Goal: Task Accomplishment & Management: Use online tool/utility

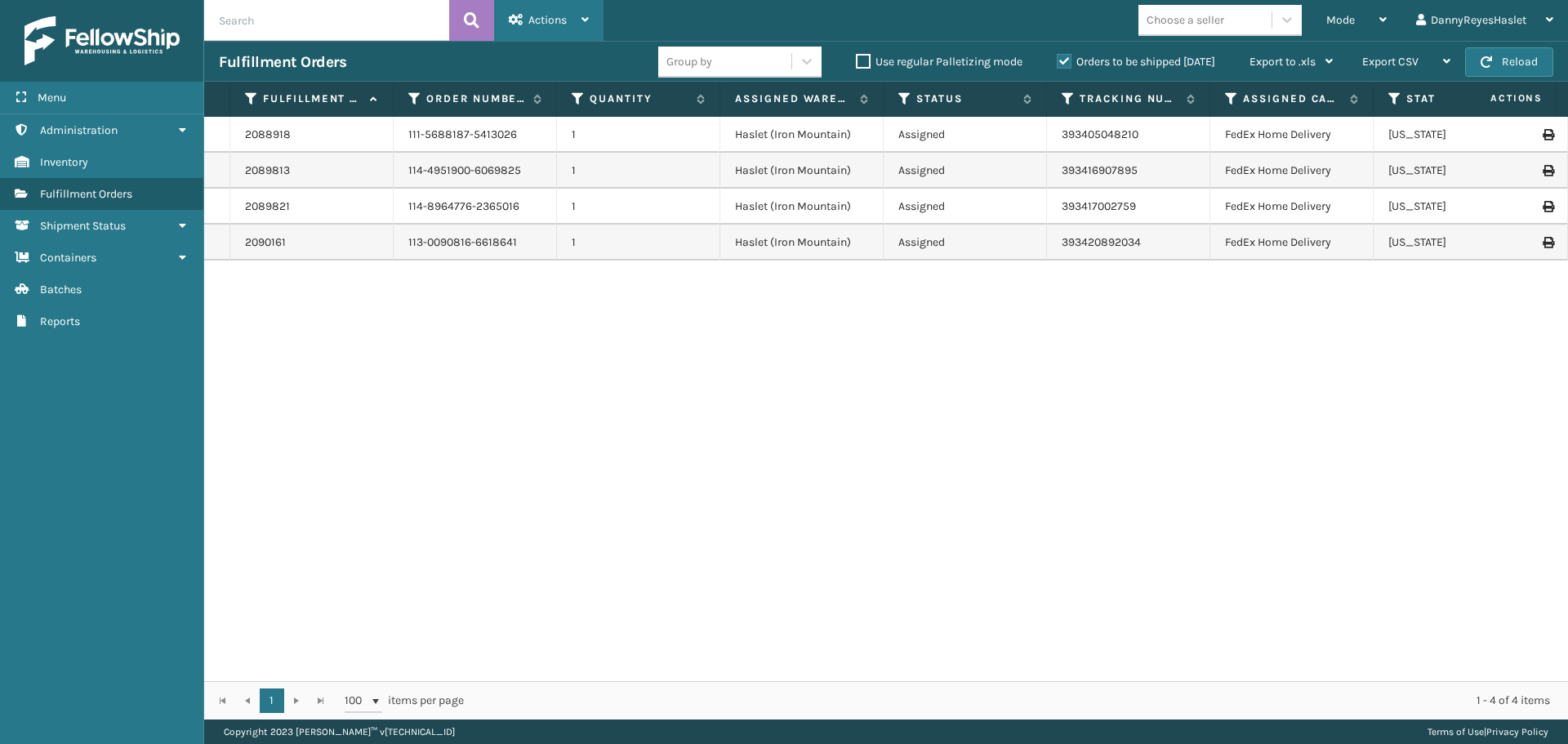
click at [534, 24] on span "Actions" at bounding box center [548, 20] width 38 height 14
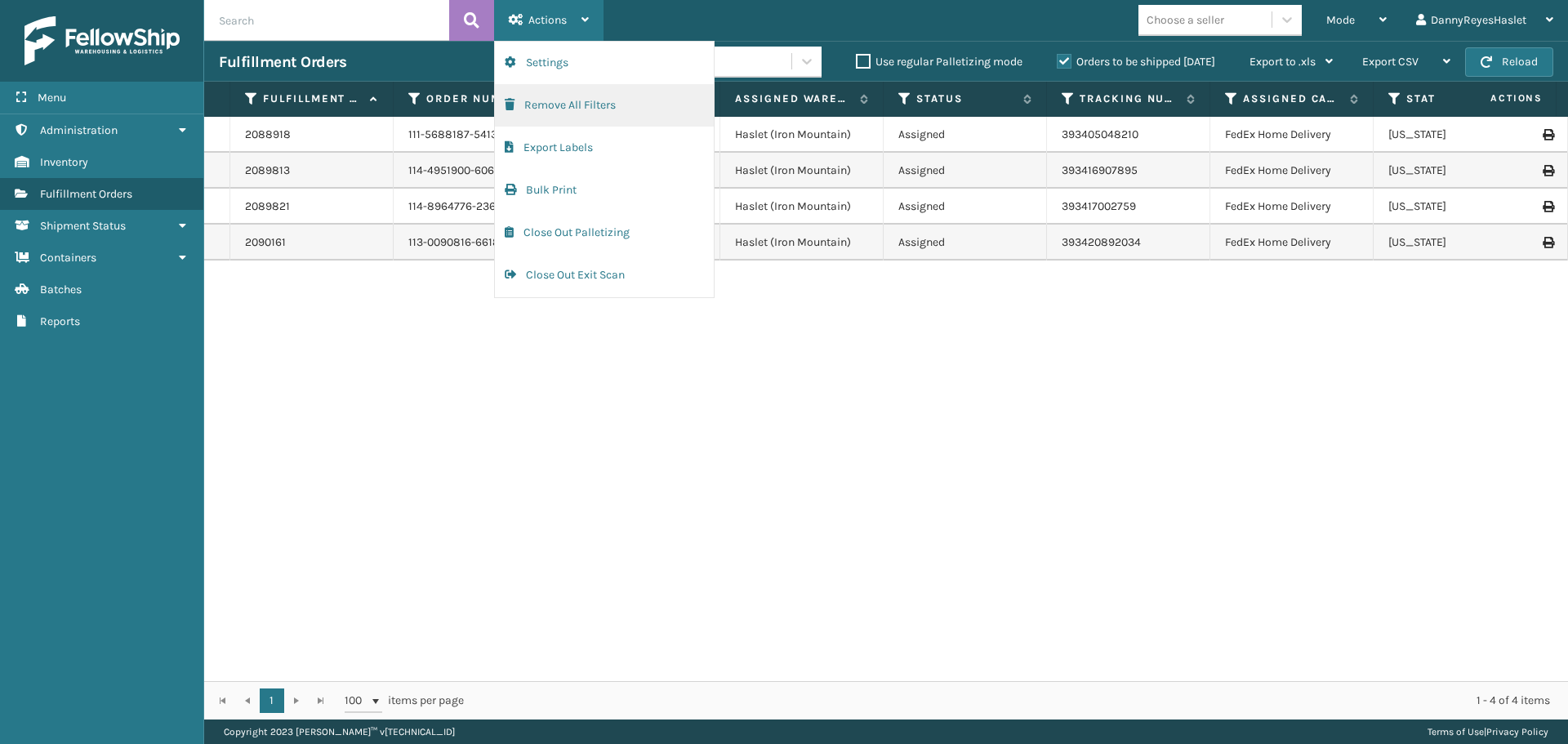
click at [597, 105] on button "Remove All Filters" at bounding box center [604, 105] width 219 height 43
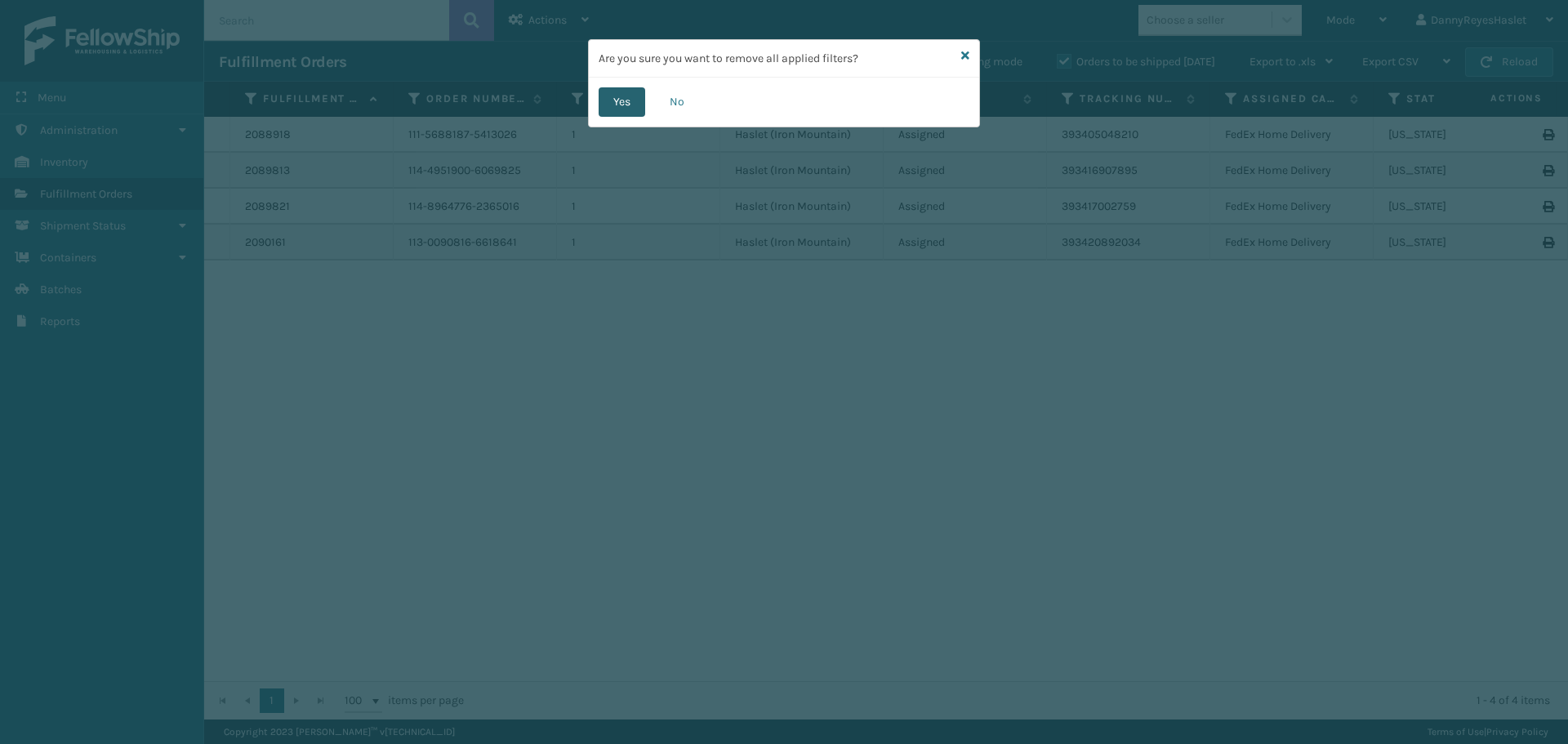
click at [602, 98] on button "Yes" at bounding box center [621, 102] width 47 height 30
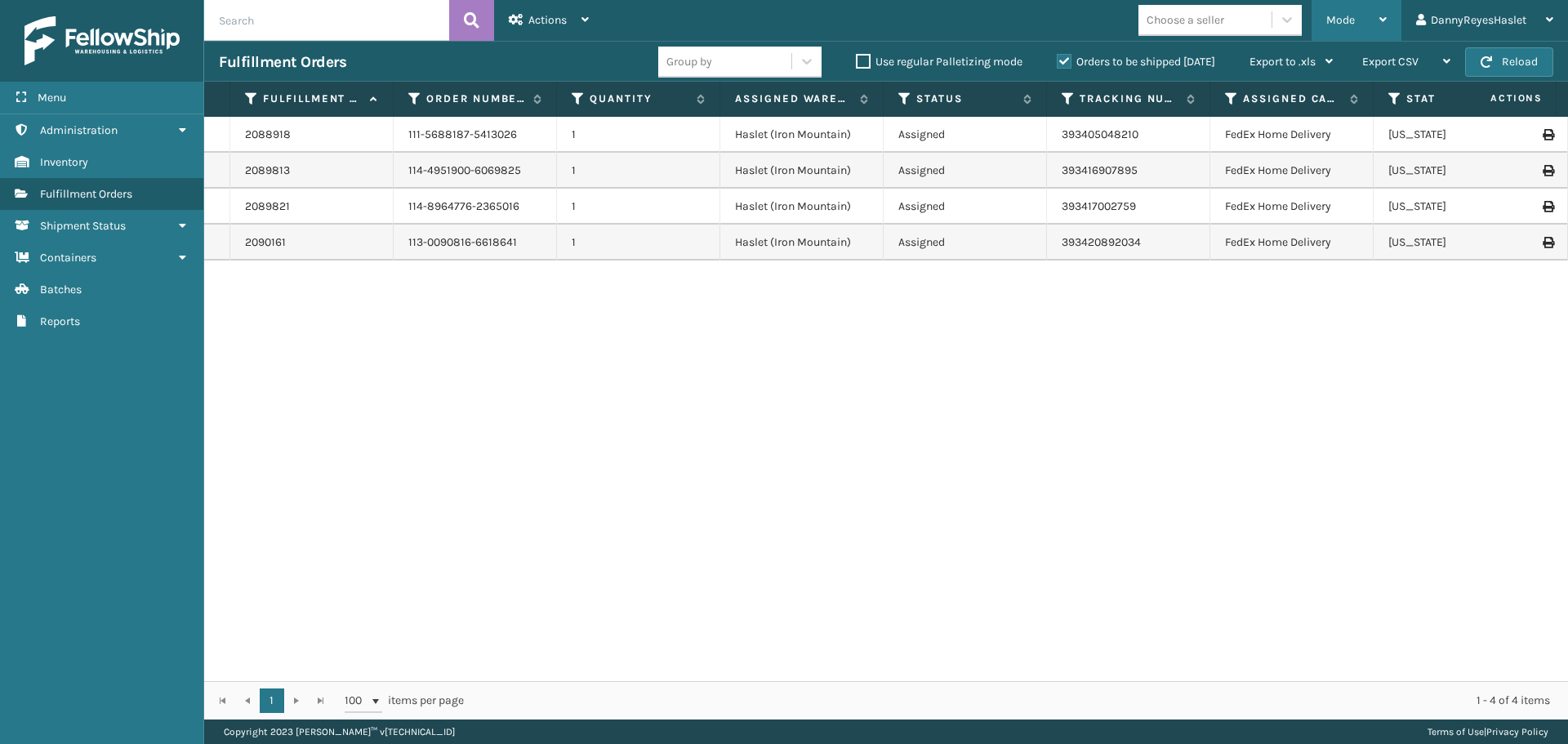
click at [1352, 20] on span "Mode" at bounding box center [1340, 20] width 29 height 14
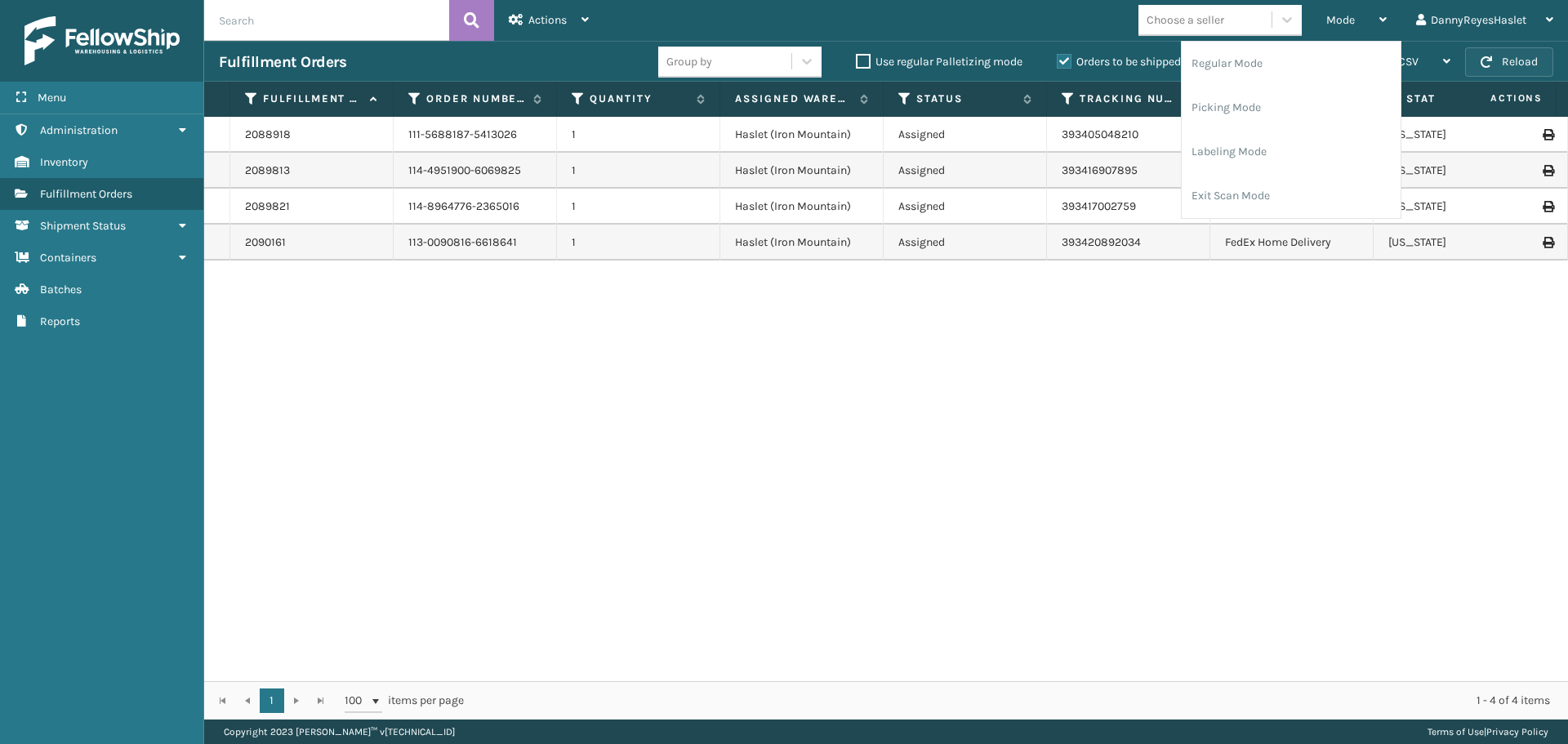
click at [1507, 54] on button "Reload" at bounding box center [1509, 62] width 89 height 30
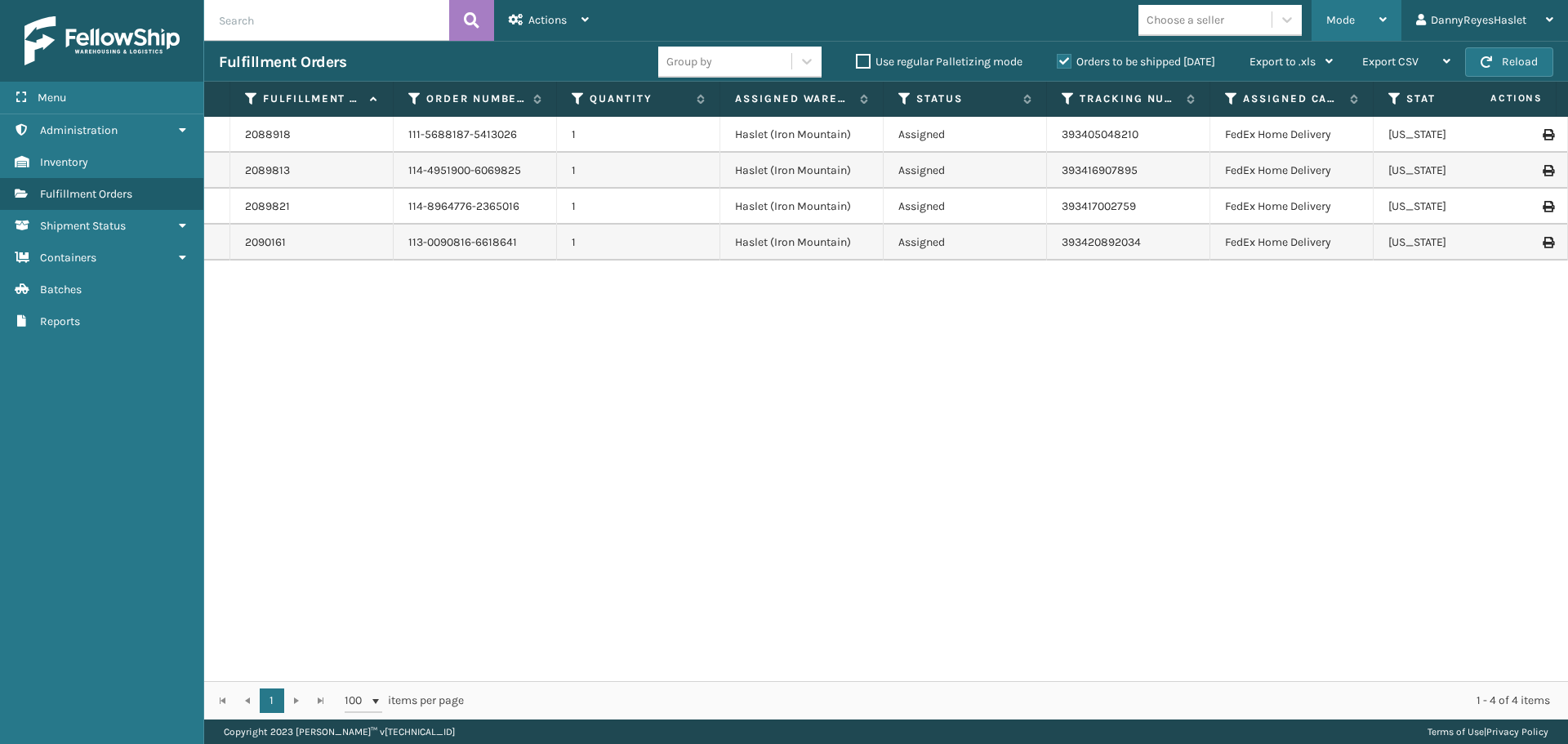
click at [1358, 20] on div "Mode" at bounding box center [1356, 20] width 60 height 41
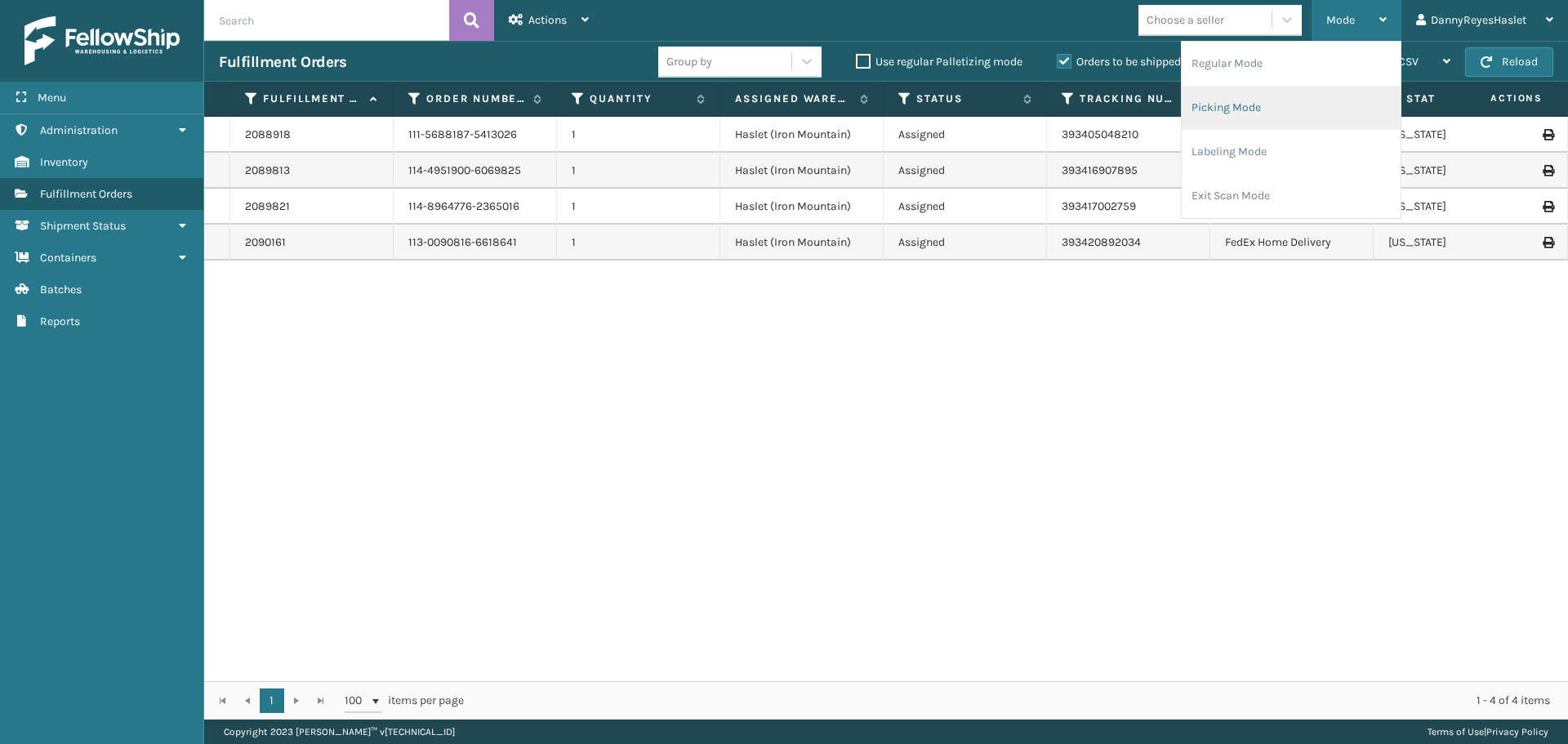
click at [1295, 106] on li "Picking Mode" at bounding box center [1291, 108] width 219 height 44
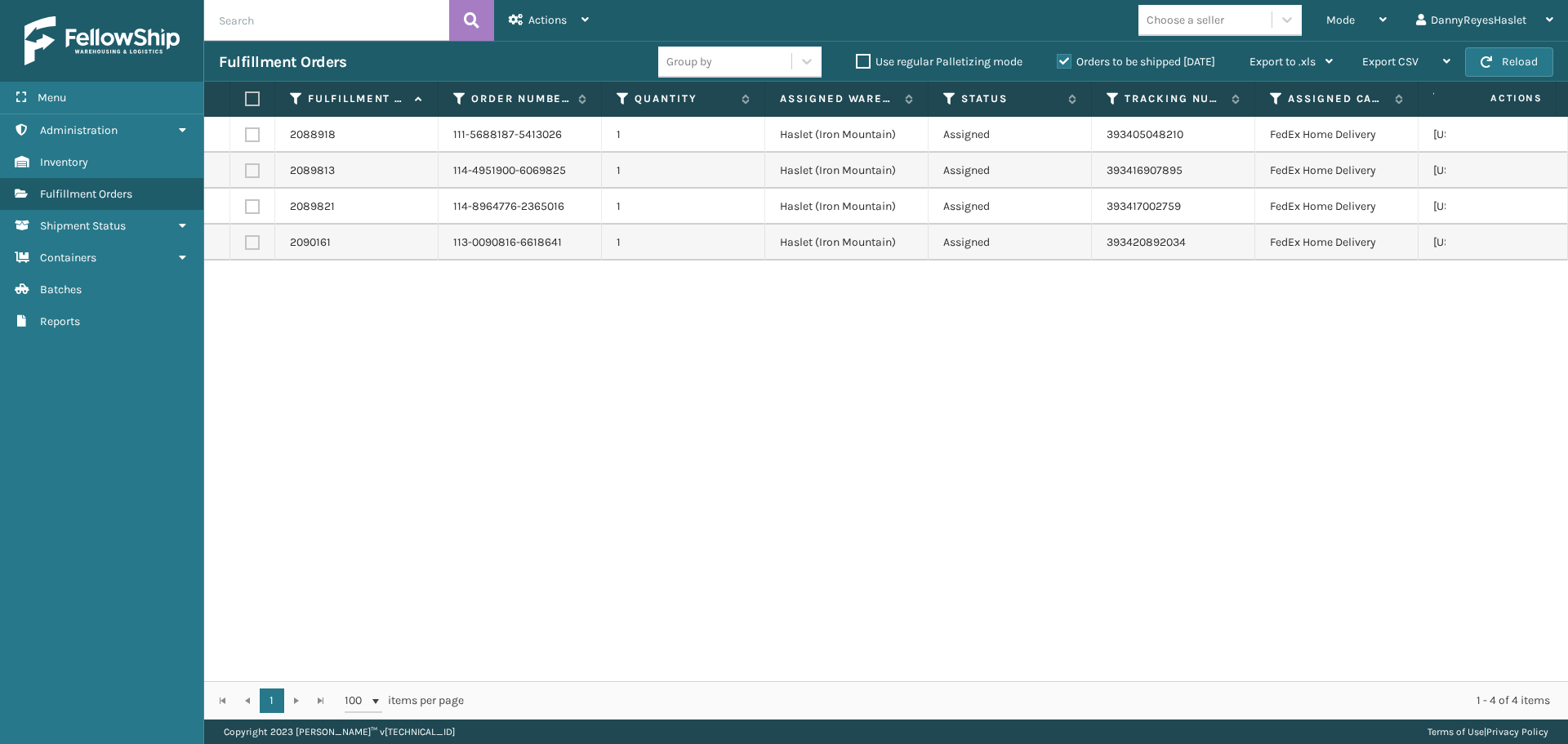
drag, startPoint x: 250, startPoint y: 97, endPoint x: 264, endPoint y: 91, distance: 15.2
click at [251, 96] on label at bounding box center [250, 98] width 10 height 14
click at [246, 96] on input "checkbox" at bounding box center [245, 99] width 1 height 10
checkbox input "true"
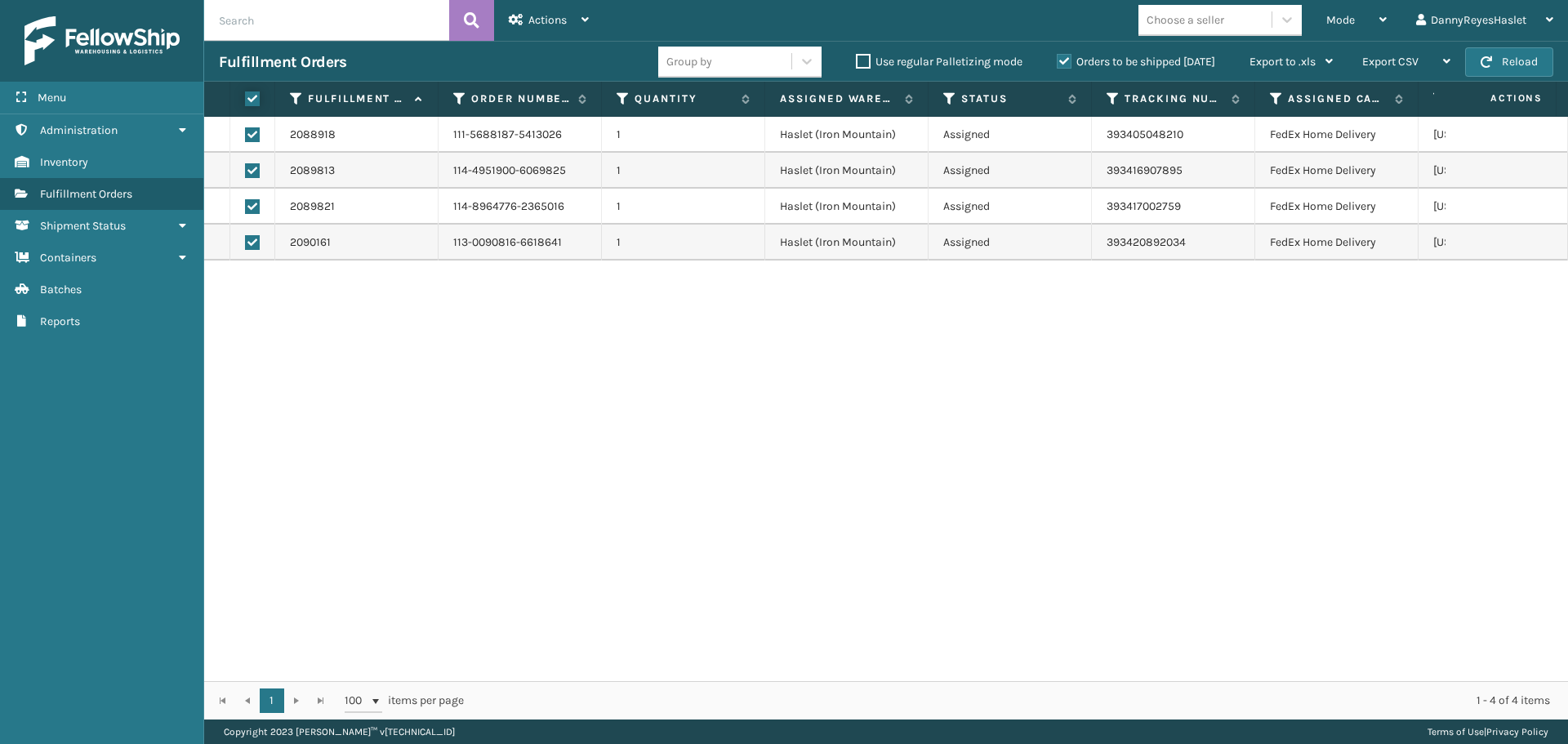
checkbox input "true"
click at [553, 17] on span "Actions" at bounding box center [548, 20] width 38 height 14
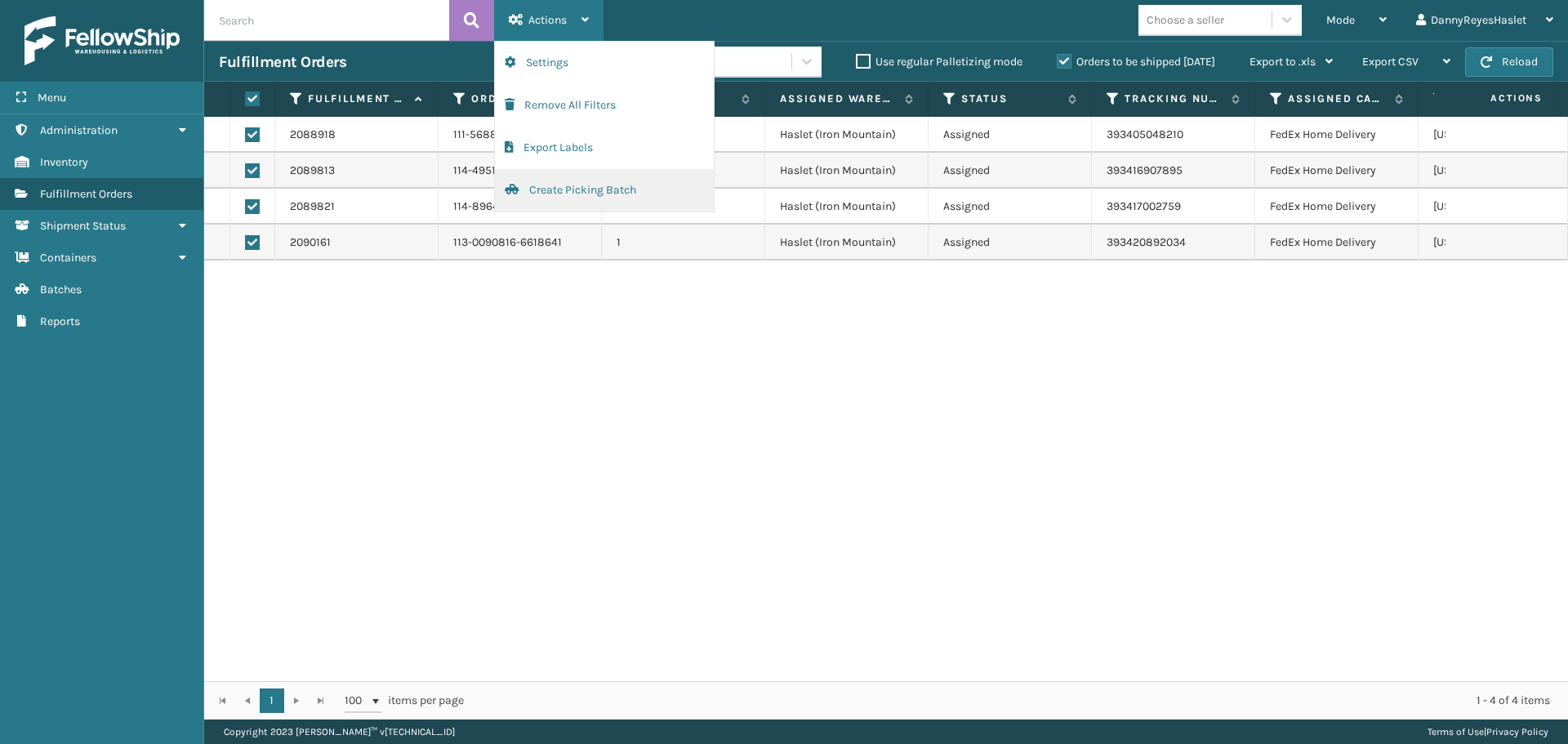
click at [595, 186] on button "Create Picking Batch" at bounding box center [604, 190] width 219 height 43
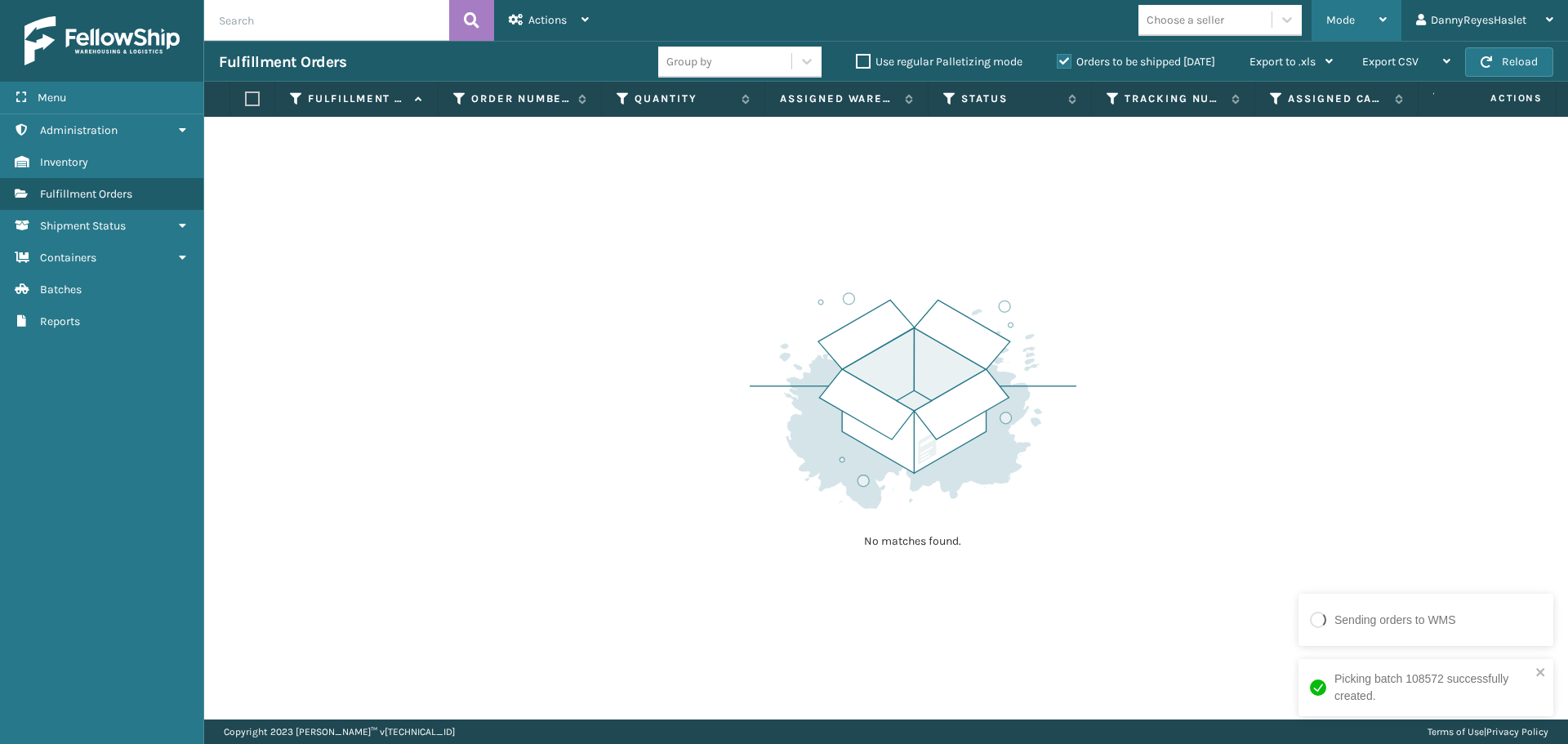
click at [1369, 21] on div "Mode" at bounding box center [1356, 20] width 60 height 41
click at [865, 13] on div "Mode Regular Mode Picking Mode Labeling Mode Exit Scan Mode Choose a seller Dan…" at bounding box center [1085, 20] width 964 height 41
